Goal: Task Accomplishment & Management: Use online tool/utility

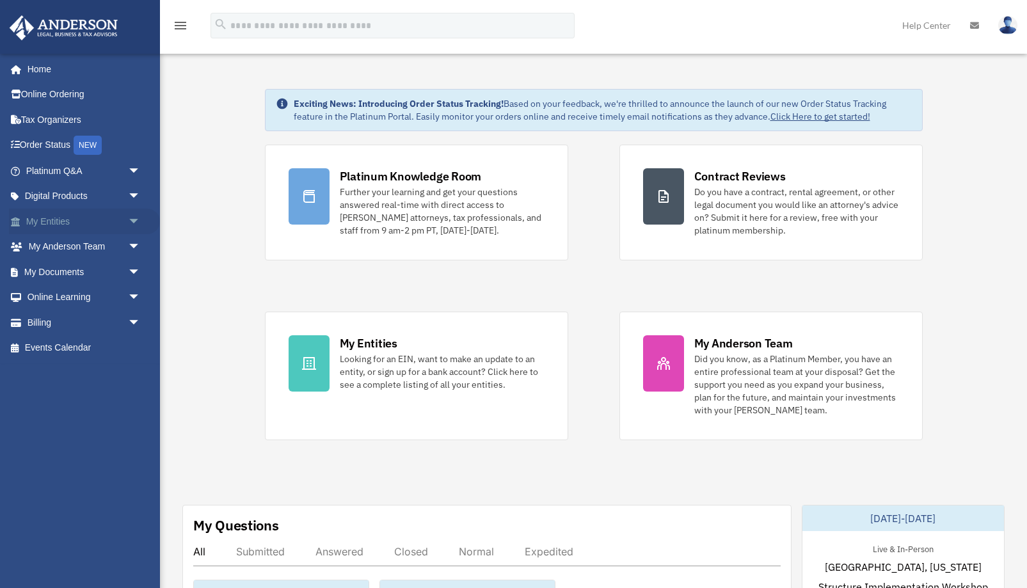
click at [54, 225] on link "My Entities arrow_drop_down" at bounding box center [84, 222] width 151 height 26
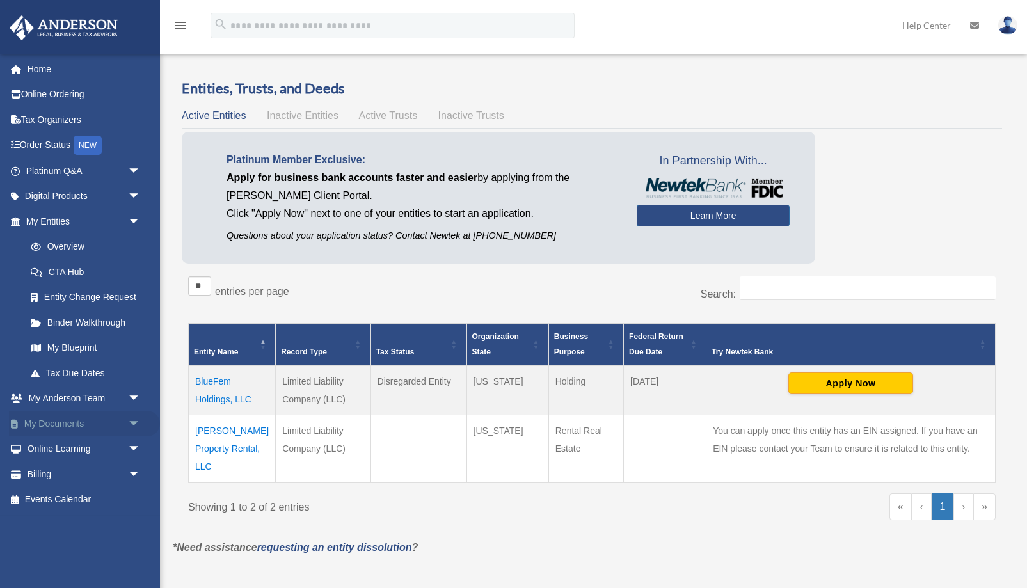
click at [60, 427] on link "My Documents arrow_drop_down" at bounding box center [84, 424] width 151 height 26
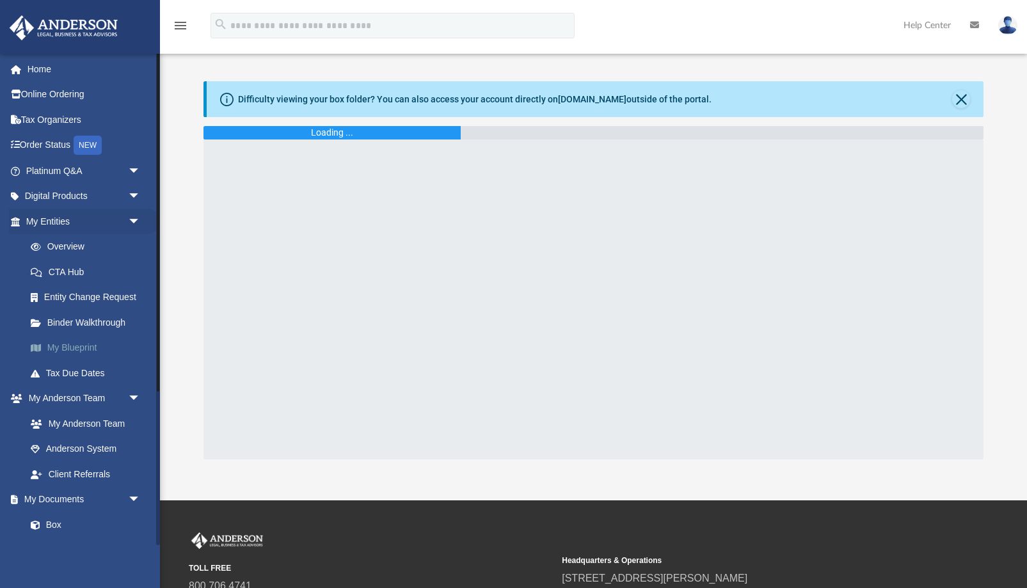
click at [72, 345] on link "My Blueprint" at bounding box center [89, 348] width 142 height 26
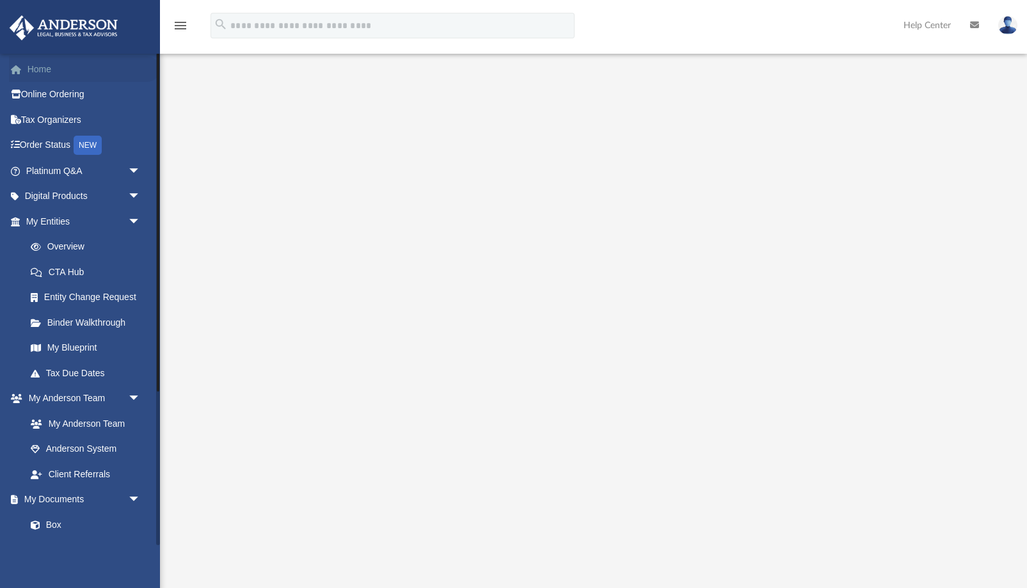
click at [38, 68] on link "Home" at bounding box center [84, 69] width 151 height 26
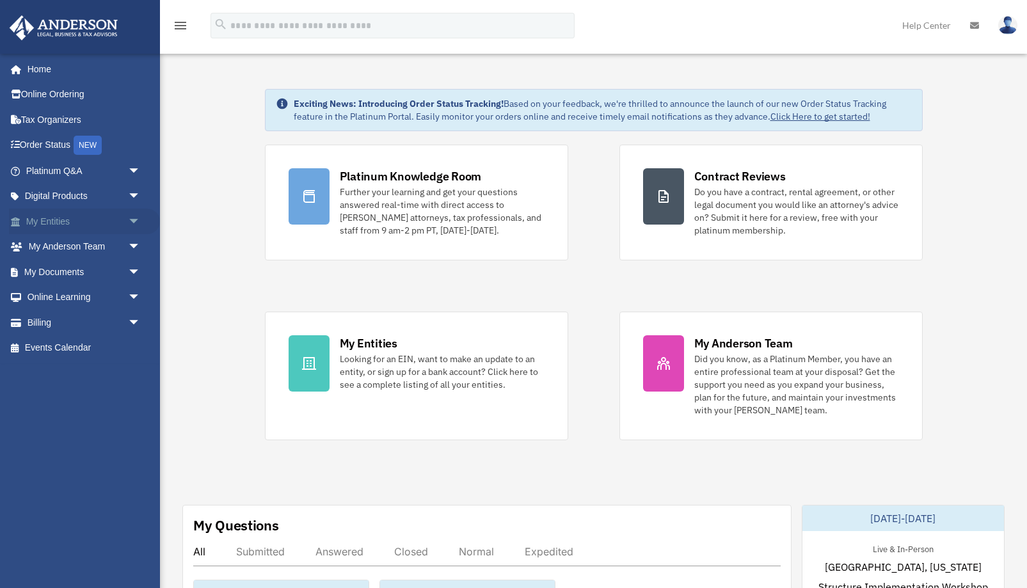
click at [54, 218] on link "My Entities arrow_drop_down" at bounding box center [84, 222] width 151 height 26
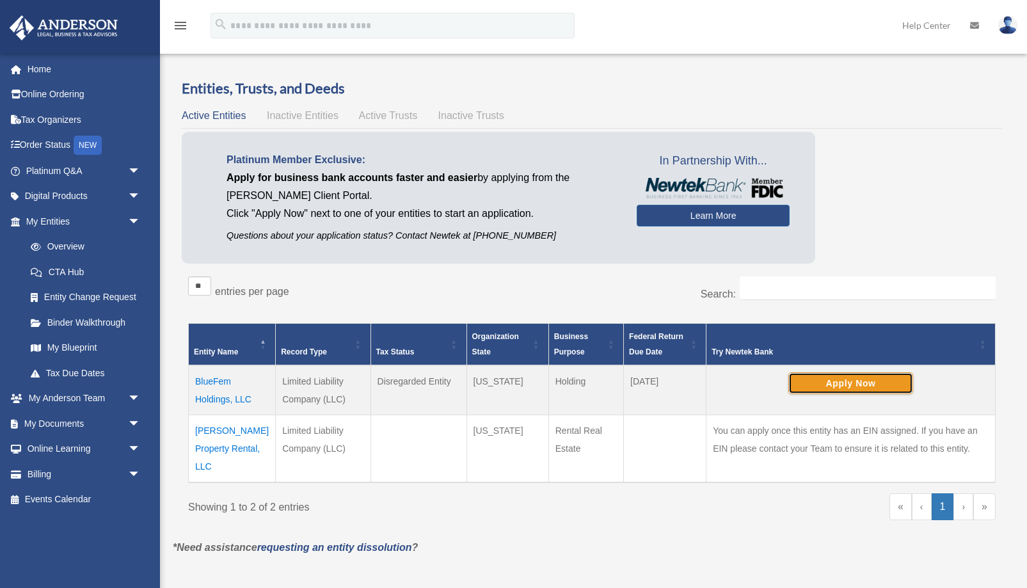
click at [808, 378] on button "Apply Now" at bounding box center [850, 383] width 125 height 22
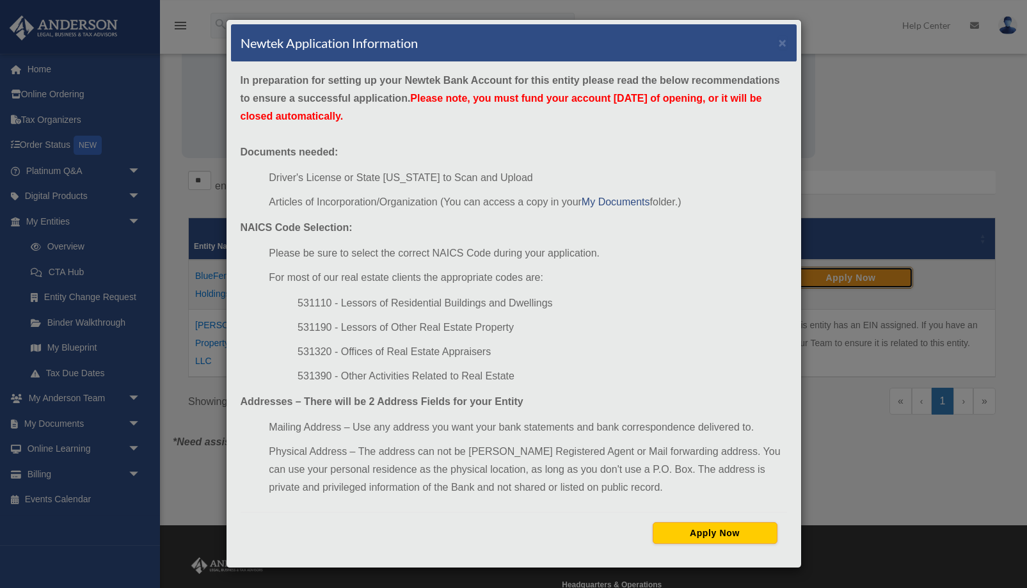
scroll to position [130, 0]
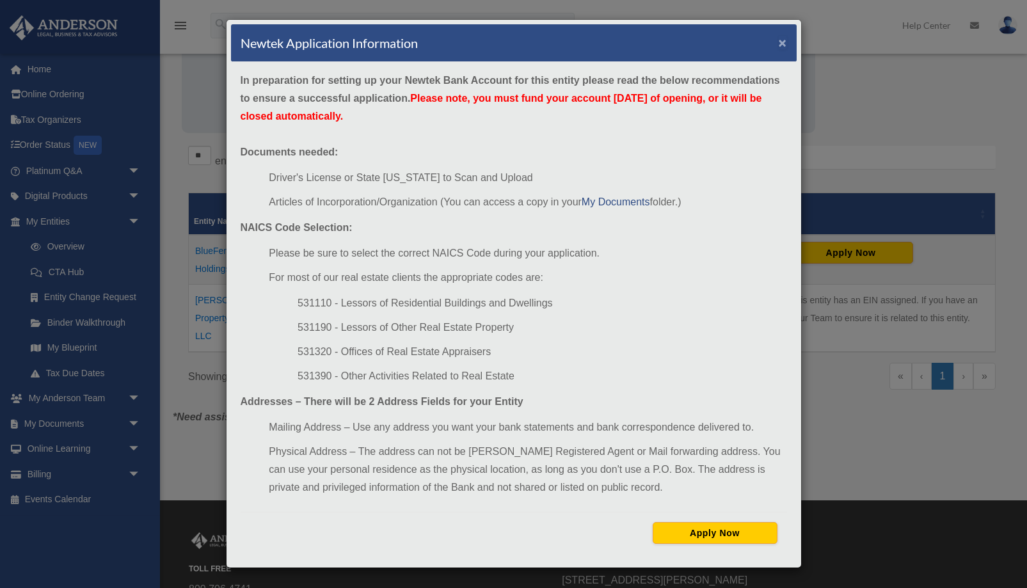
click at [782, 43] on button "×" at bounding box center [783, 42] width 8 height 13
